Goal: Transaction & Acquisition: Book appointment/travel/reservation

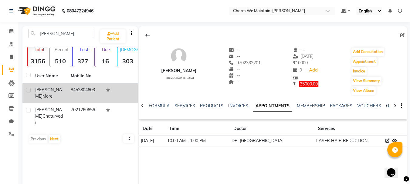
click at [53, 93] on span "more" at bounding box center [47, 95] width 10 height 5
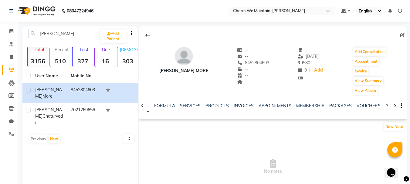
click at [277, 109] on div "APPOINTMENTS" at bounding box center [275, 106] width 33 height 6
click at [276, 106] on link "APPOINTMENTS" at bounding box center [275, 105] width 33 height 5
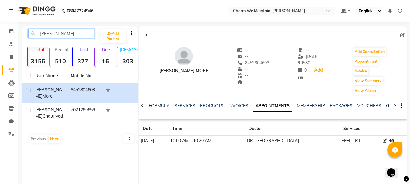
click at [49, 33] on input "ruchika" at bounding box center [61, 33] width 66 height 9
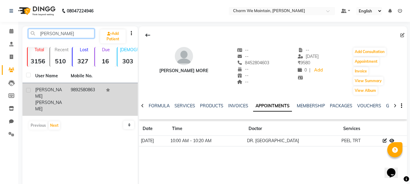
type input "cassandra"
click at [73, 90] on td "9892580863" at bounding box center [85, 99] width 36 height 33
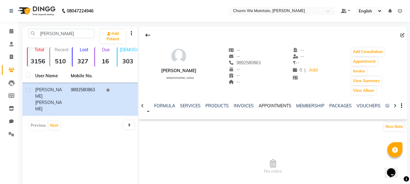
click at [280, 106] on link "APPOINTMENTS" at bounding box center [275, 105] width 33 height 5
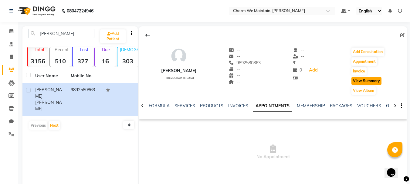
click at [378, 81] on button "View Summary" at bounding box center [366, 81] width 30 height 8
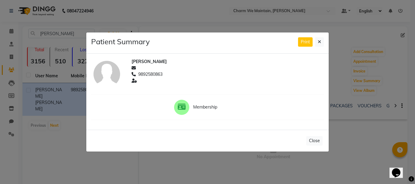
click at [374, 87] on ngb-modal-window "Patient Summary Print Cassandra Francis 9892580863 Membership Close" at bounding box center [207, 92] width 415 height 184
click at [321, 42] on button at bounding box center [319, 41] width 9 height 9
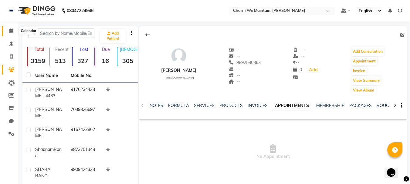
click at [12, 31] on icon at bounding box center [11, 31] width 4 height 5
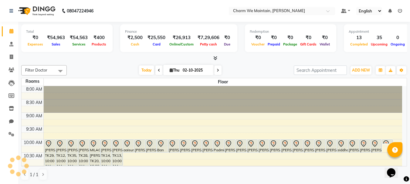
click at [196, 72] on input "02-10-2025" at bounding box center [196, 70] width 30 height 9
select select "10"
select select "2025"
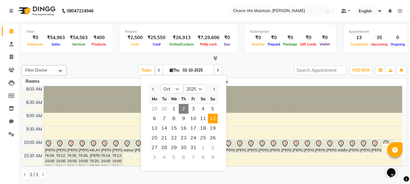
click at [215, 119] on span "12" at bounding box center [213, 119] width 10 height 10
type input "[DATE]"
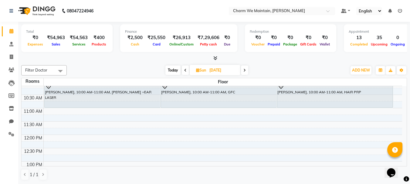
scroll to position [61, 0]
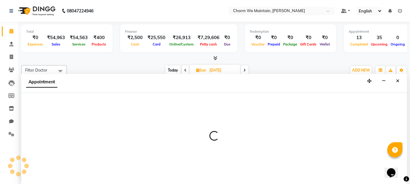
scroll to position [0, 0]
select select "tentative"
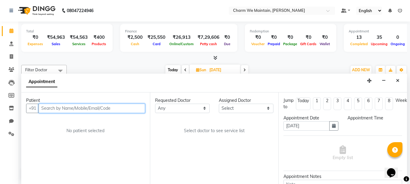
select select "660"
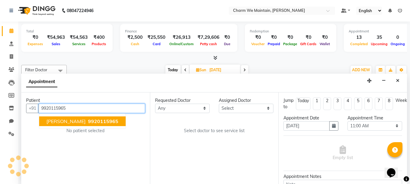
click at [88, 122] on span "9920115965" at bounding box center [103, 121] width 30 height 6
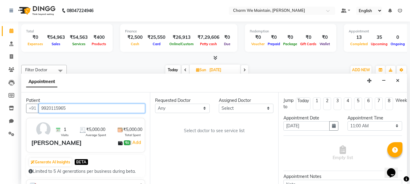
type input "9920115965"
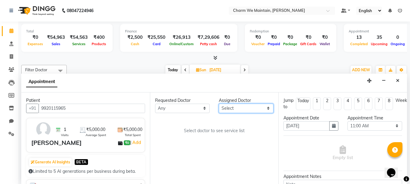
click at [232, 109] on select "Select DR. AYESHA DR. [GEOGRAPHIC_DATA]" at bounding box center [246, 108] width 55 height 9
select select "86212"
click at [219, 104] on select "Select DR. AYESHA DR. [GEOGRAPHIC_DATA]" at bounding box center [246, 108] width 55 height 9
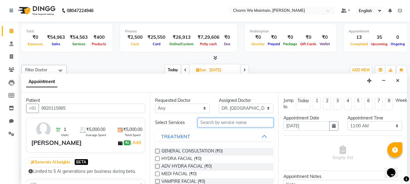
click at [214, 124] on input "text" at bounding box center [236, 122] width 76 height 9
type input "laser"
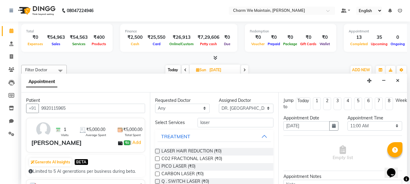
click at [158, 151] on label at bounding box center [157, 151] width 5 height 5
click at [158, 151] on input "checkbox" at bounding box center [157, 152] width 4 height 4
checkbox input "true"
select select "4343"
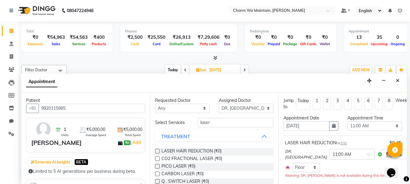
checkbox input "false"
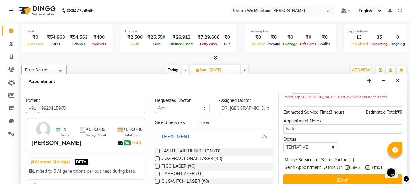
scroll to position [89, 0]
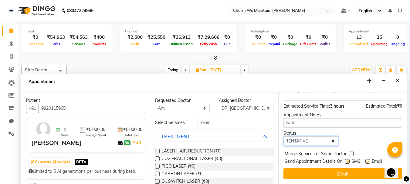
click at [317, 137] on select "Select TENTATIVE CONFIRM UPCOMING" at bounding box center [310, 141] width 55 height 9
select select "confirm booking"
click at [283, 137] on select "Select TENTATIVE CONFIRM UPCOMING" at bounding box center [310, 141] width 55 height 9
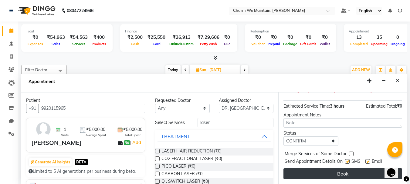
click at [350, 168] on button "Book" at bounding box center [342, 173] width 119 height 11
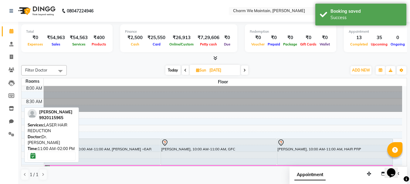
scroll to position [0, 0]
